Goal: Task Accomplishment & Management: Use online tool/utility

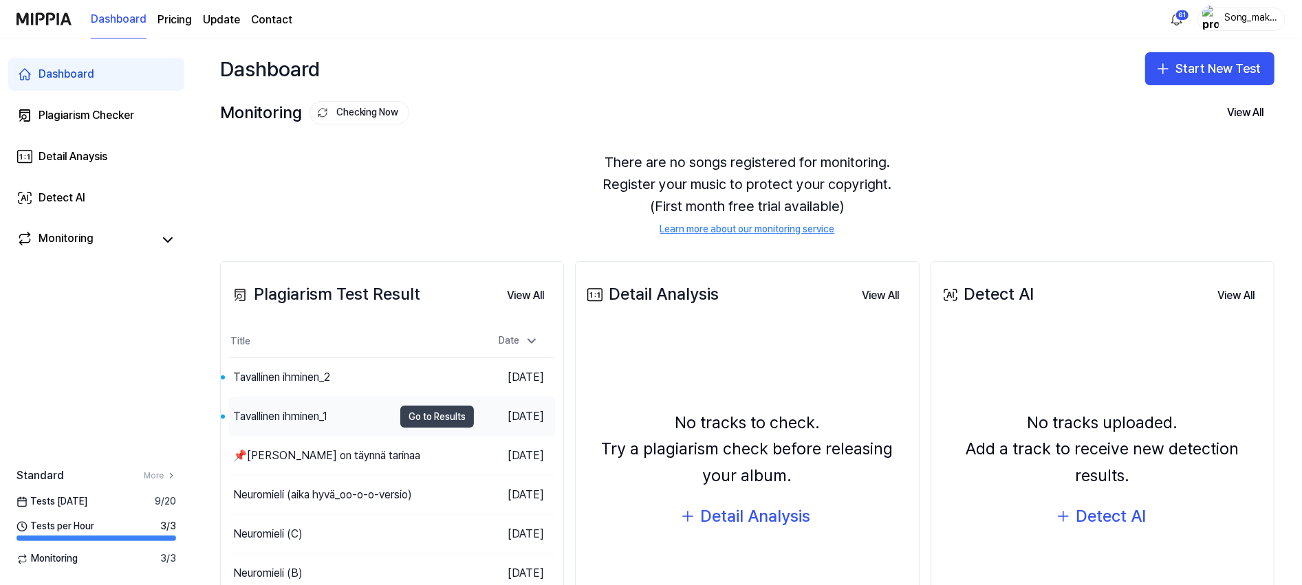
click at [414, 411] on button "Go to Results" at bounding box center [437, 417] width 74 height 22
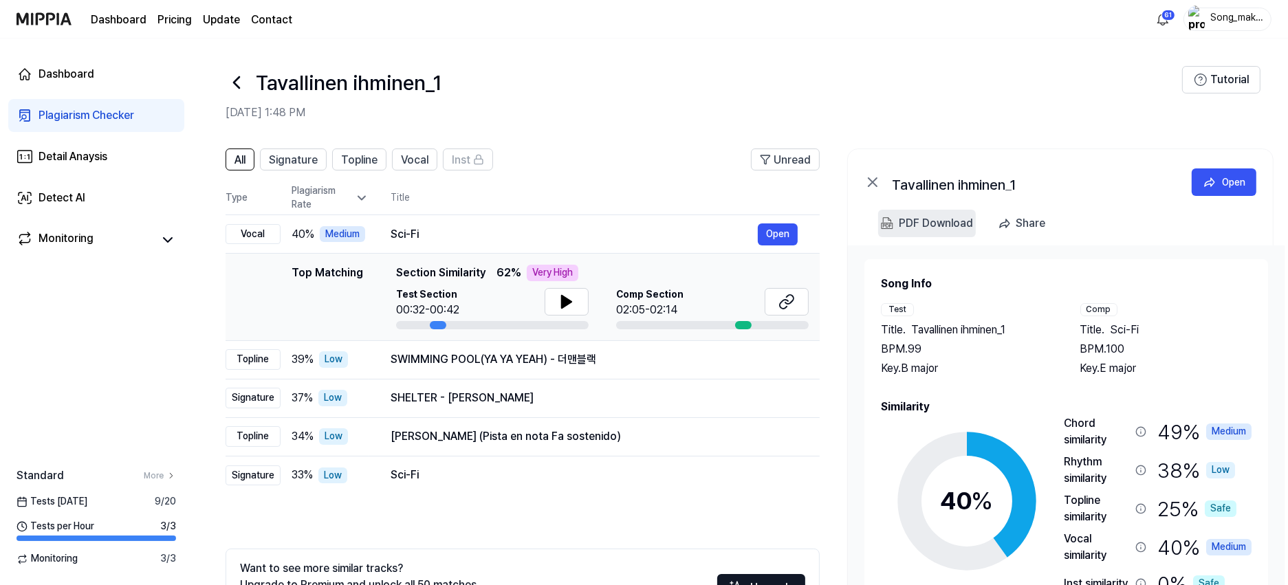
click at [928, 222] on div "PDF Download" at bounding box center [936, 224] width 74 height 18
click at [238, 76] on icon at bounding box center [237, 83] width 22 height 22
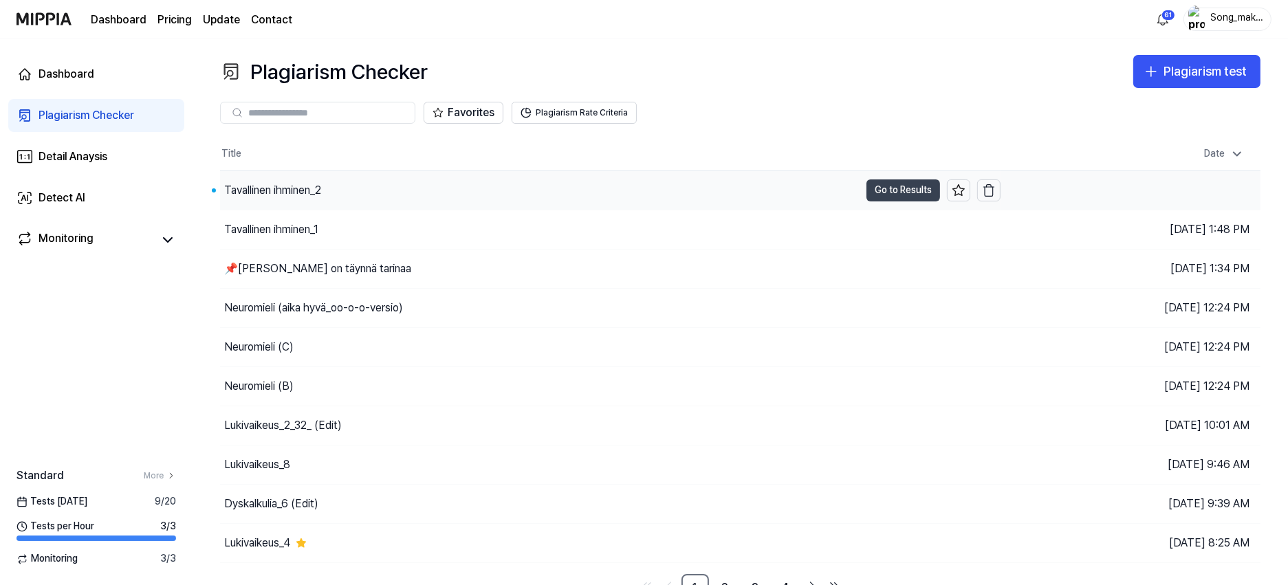
click at [896, 189] on button "Go to Results" at bounding box center [903, 190] width 74 height 22
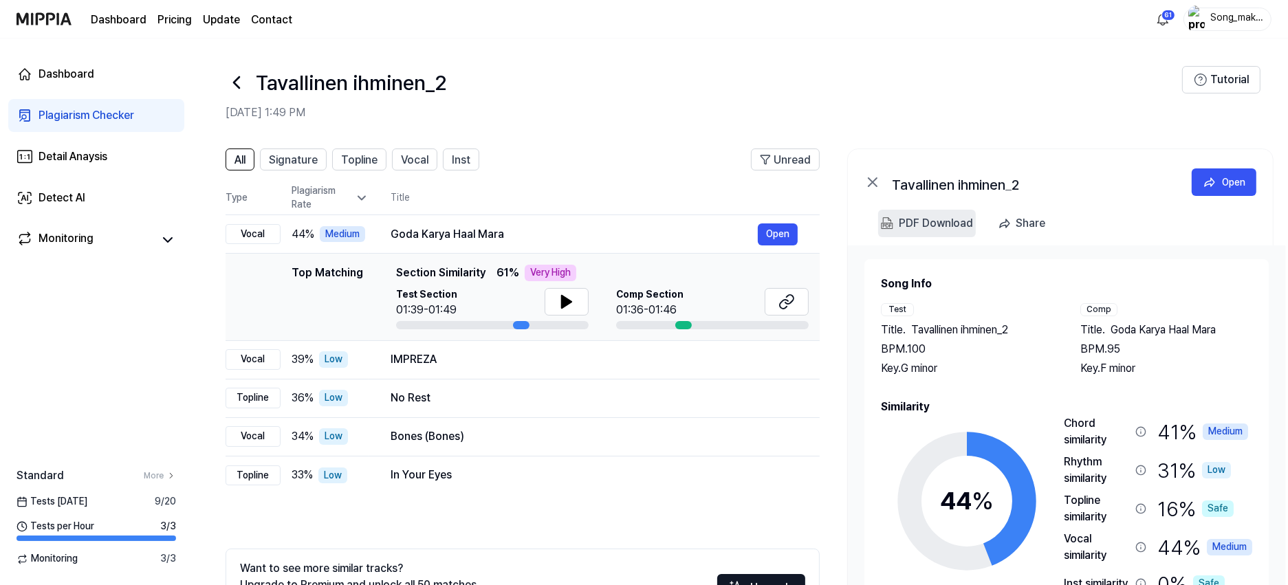
click at [901, 219] on div "PDF Download" at bounding box center [936, 224] width 74 height 18
click at [238, 77] on icon at bounding box center [237, 83] width 22 height 22
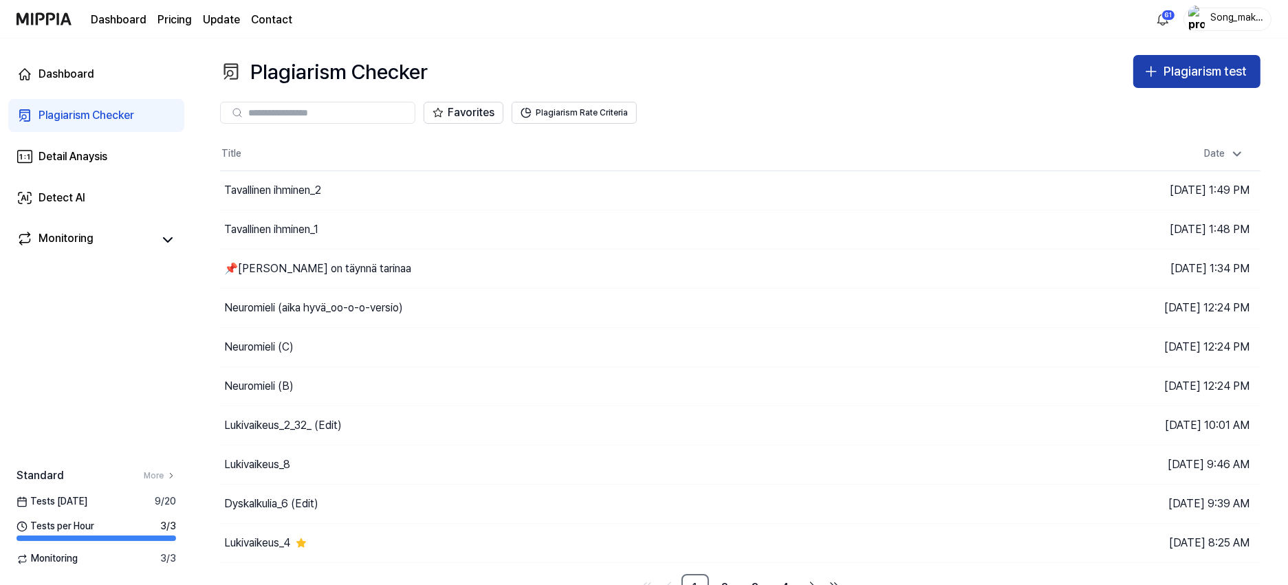
click at [1237, 72] on div "Plagiarism test" at bounding box center [1204, 72] width 83 height 20
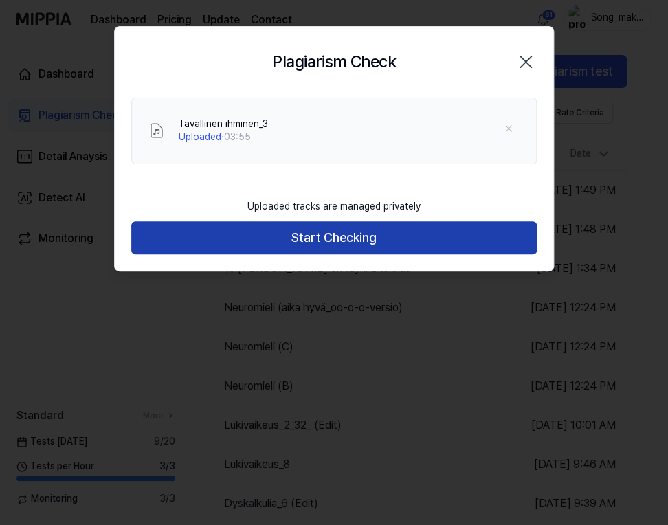
click at [443, 227] on button "Start Checking" at bounding box center [334, 237] width 406 height 33
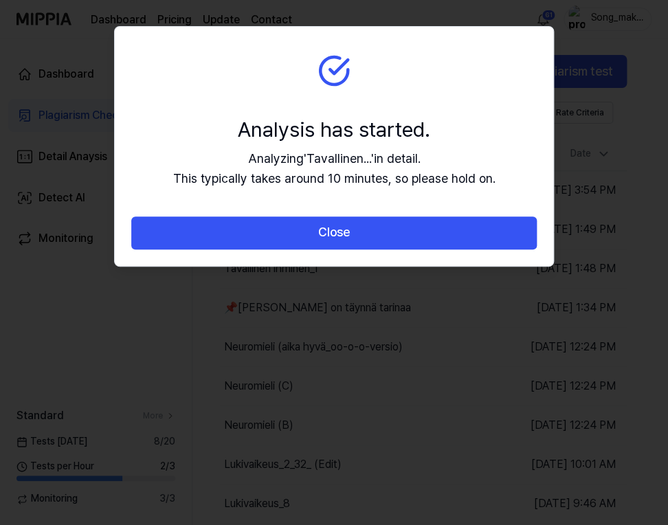
click at [443, 227] on button "Close" at bounding box center [334, 233] width 406 height 33
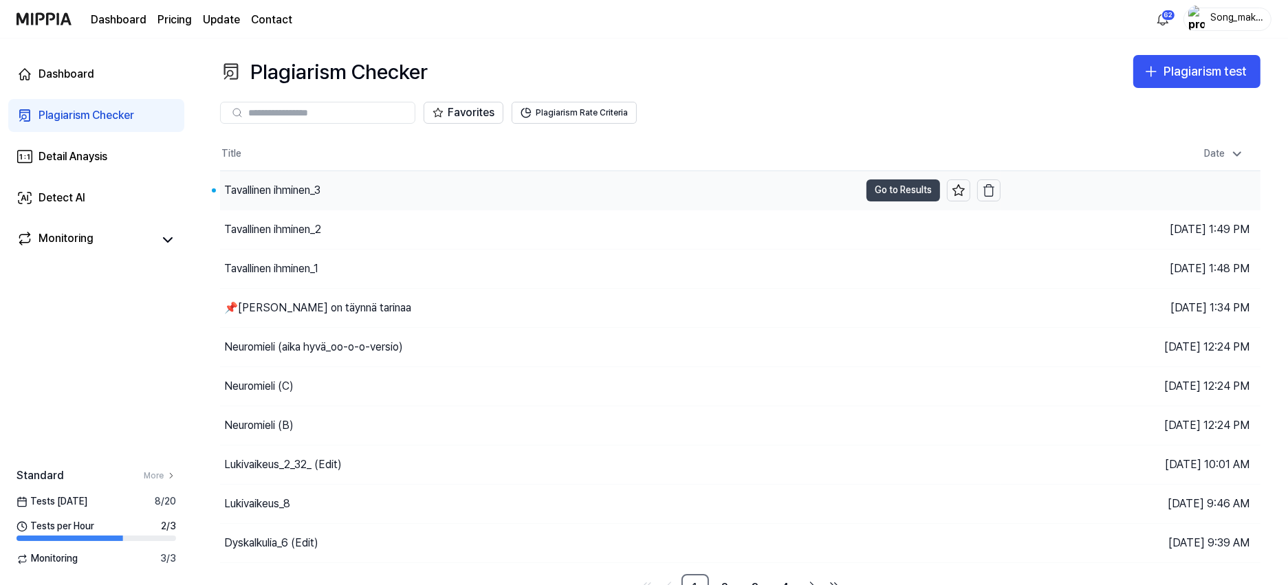
click at [907, 186] on button "Go to Results" at bounding box center [903, 190] width 74 height 22
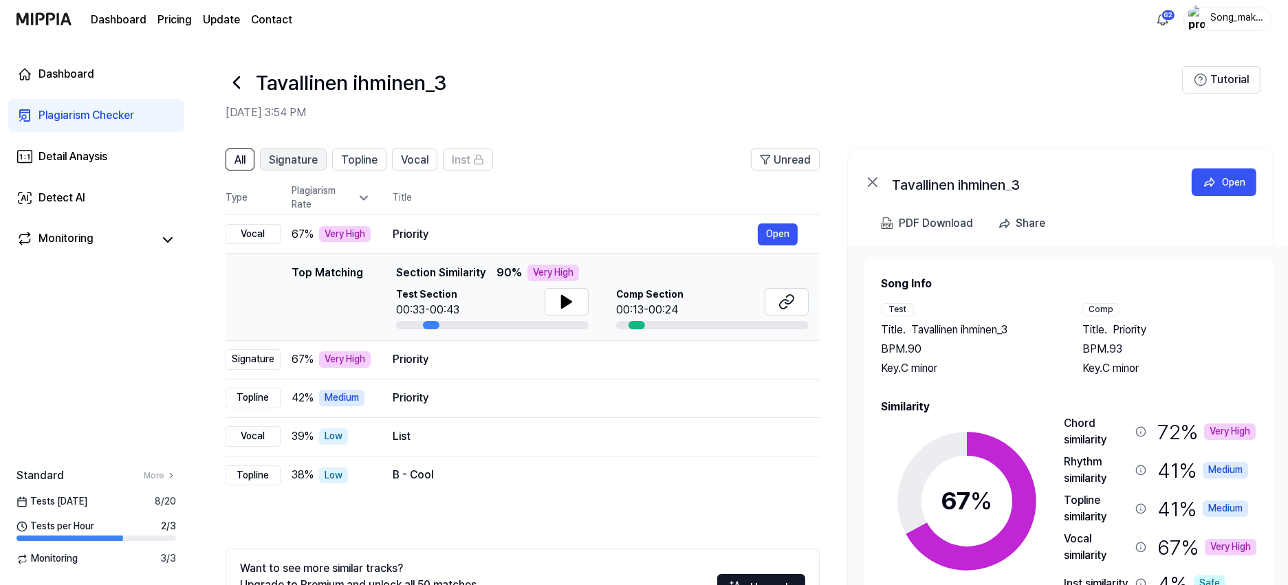
click at [292, 164] on span "Signature" at bounding box center [293, 160] width 49 height 17
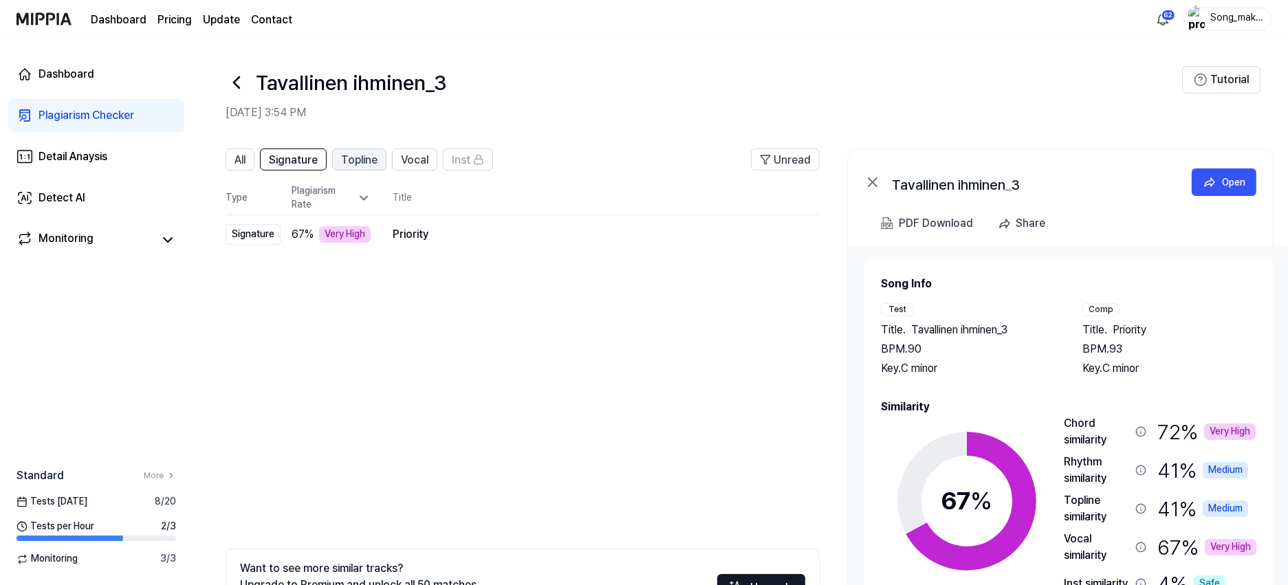
click at [362, 149] on button "Topline" at bounding box center [359, 160] width 54 height 22
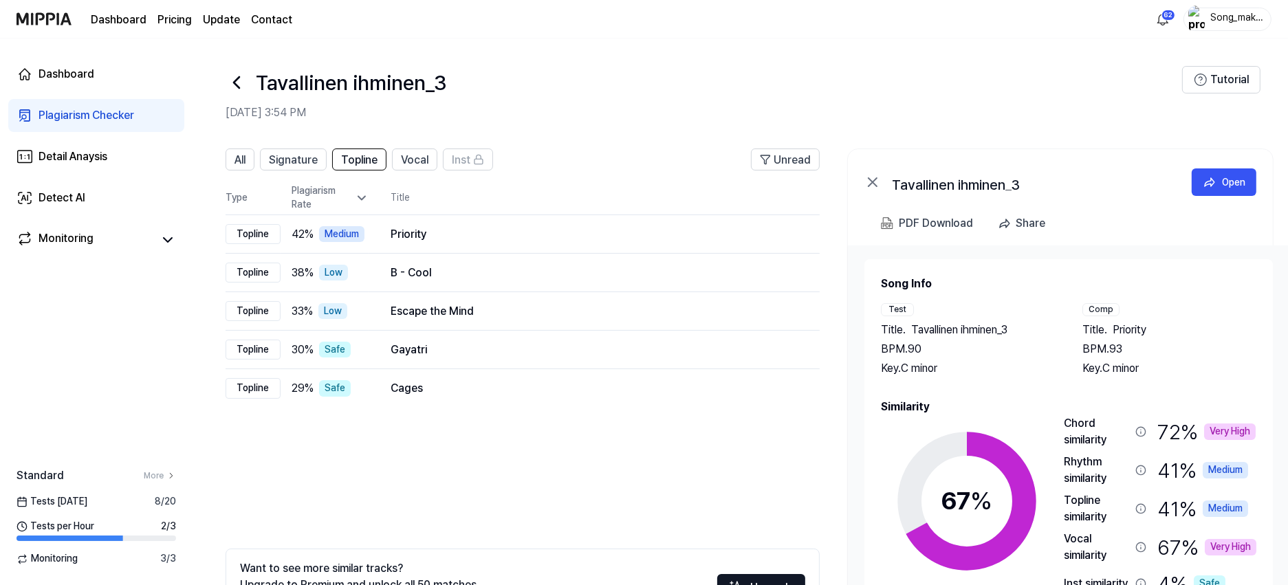
click at [239, 78] on icon at bounding box center [237, 82] width 6 height 11
